Goal: Check status: Check status

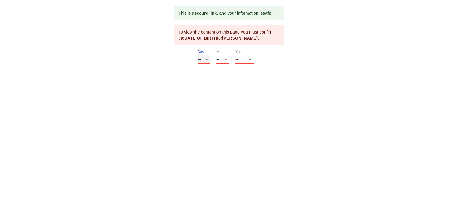
click at [205, 58] on select "-- 01 02 03 04 05 06 07 08 09 10 11 12 13 14 15 16 17 18 19 20 21 22 23 24 25 2…" at bounding box center [203, 60] width 13 height 10
select select "20"
click at [197, 55] on select "-- 01 02 03 04 05 06 07 08 09 10 11 12 13 14 15 16 17 18 19 20 21 22 23 24 25 2…" at bounding box center [203, 60] width 13 height 10
click at [224, 59] on select "-- 01 02 03 04 05 06 07 08 09 10 11 12" at bounding box center [222, 60] width 13 height 10
select select "02"
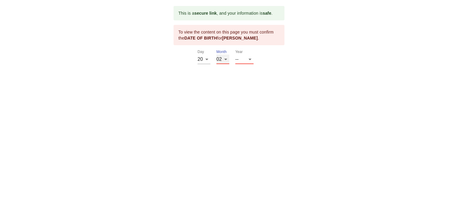
click at [216, 55] on select "-- 01 02 03 04 05 06 07 08 09 10 11 12" at bounding box center [222, 60] width 13 height 10
click at [248, 60] on select "-- 2025 2024 2023 2022 2021 2020 2019 2018 2017 2016 2015 2014 2013 2012 2011 2…" at bounding box center [244, 60] width 18 height 10
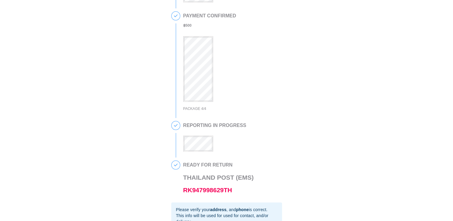
scroll to position [97, 0]
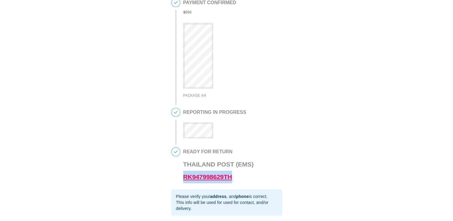
drag, startPoint x: 238, startPoint y: 180, endPoint x: 183, endPoint y: 180, distance: 54.2
click at [183, 180] on h3 "Thailand Post (EMS) RK947998629TH" at bounding box center [218, 170] width 71 height 25
copy link "RK947998629TH"
